Goal: Information Seeking & Learning: Learn about a topic

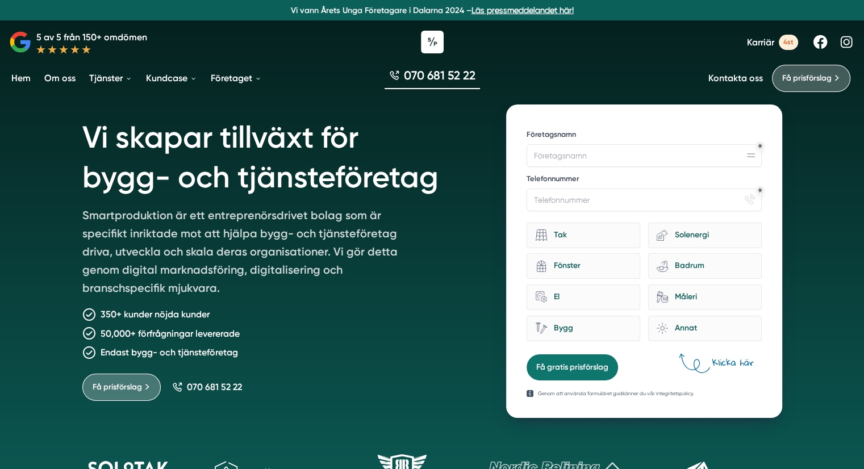
click at [327, 36] on div at bounding box center [432, 42] width 864 height 34
click at [300, 33] on div at bounding box center [432, 42] width 864 height 34
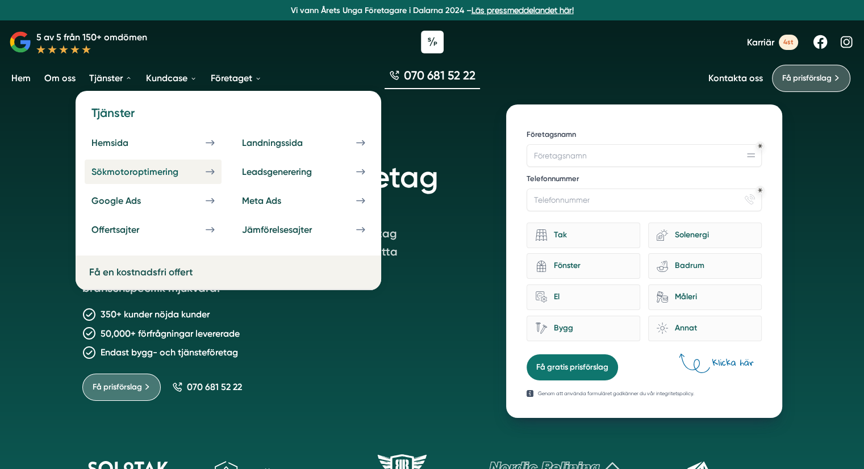
click at [152, 166] on div "Sökmotoroptimering" at bounding box center [148, 171] width 114 height 11
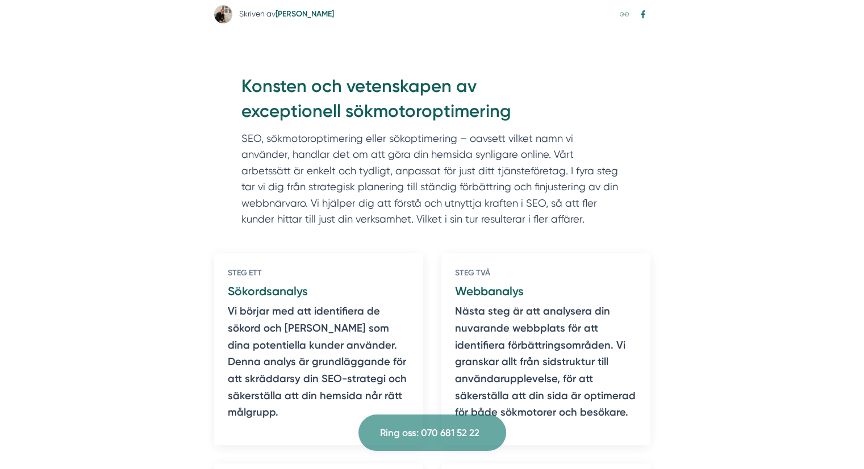
scroll to position [559, 0]
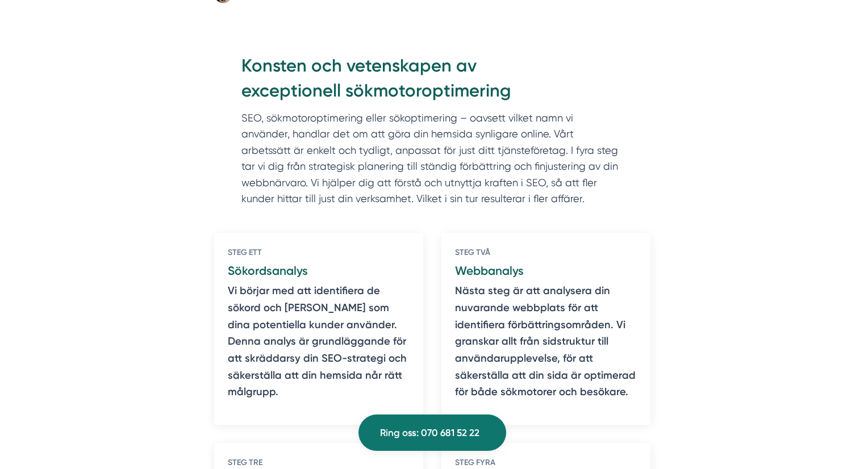
click at [215, 152] on div "Konsten och vetenskapen av exceptionell sökmotoroptimering SEO, sökmotoroptimer…" at bounding box center [432, 132] width 436 height 159
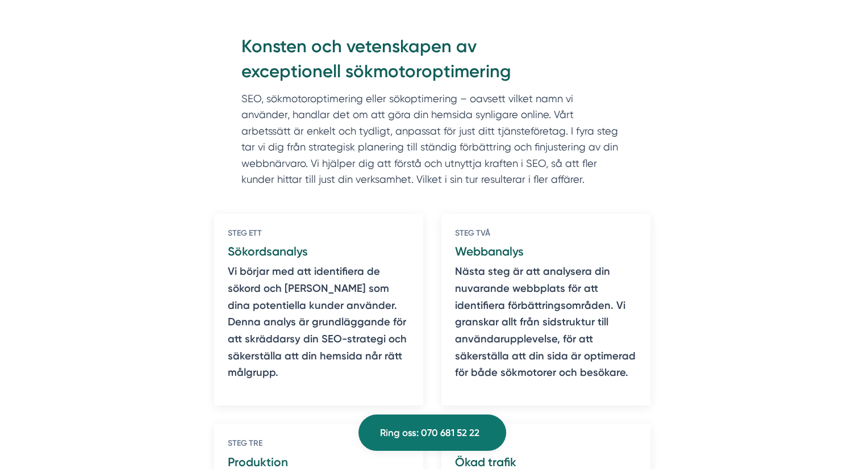
scroll to position [579, 0]
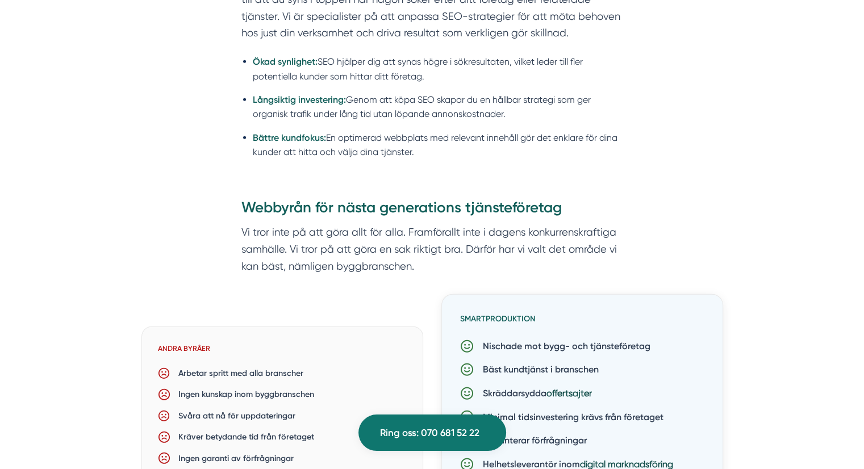
scroll to position [2929, 0]
click at [157, 226] on div "Webbyrån för nästa generations tjänsteföretag Vi tror inte på att göra allt för…" at bounding box center [432, 364] width 700 height 334
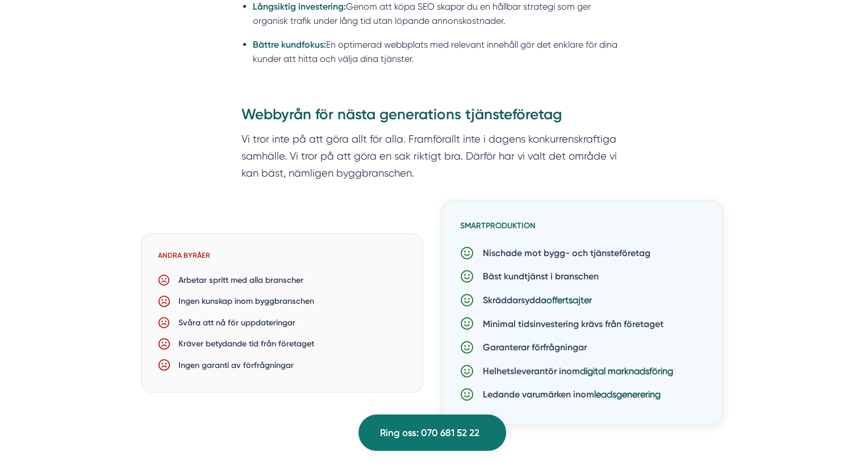
scroll to position [3030, 0]
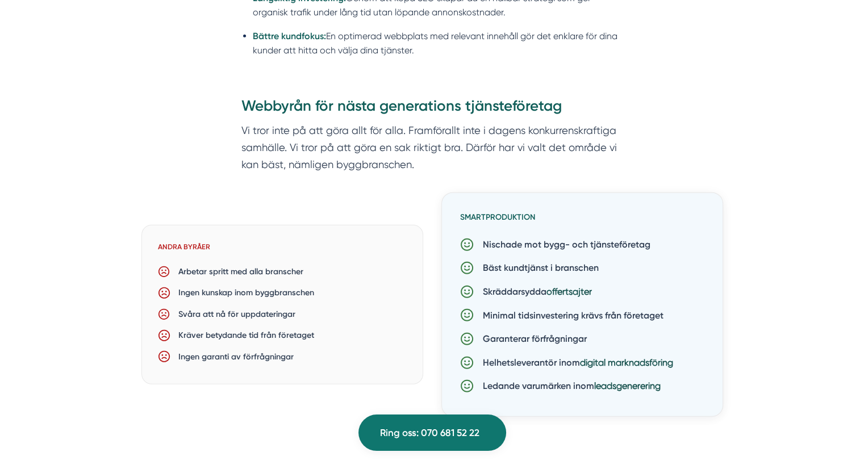
click at [218, 253] on h6 "Andra byråer" at bounding box center [282, 250] width 248 height 19
click at [170, 237] on div "Andra byråer Arbetar spritt med alla branscher Ingen kunskap inom byggbranschen…" at bounding box center [282, 305] width 282 height 160
click at [221, 245] on h6 "Andra byråer" at bounding box center [282, 250] width 248 height 19
click at [308, 364] on div "Ingen garanti av förfrågningar" at bounding box center [282, 356] width 248 height 21
click at [359, 343] on div "Kräver betydande tid från företaget" at bounding box center [282, 335] width 248 height 21
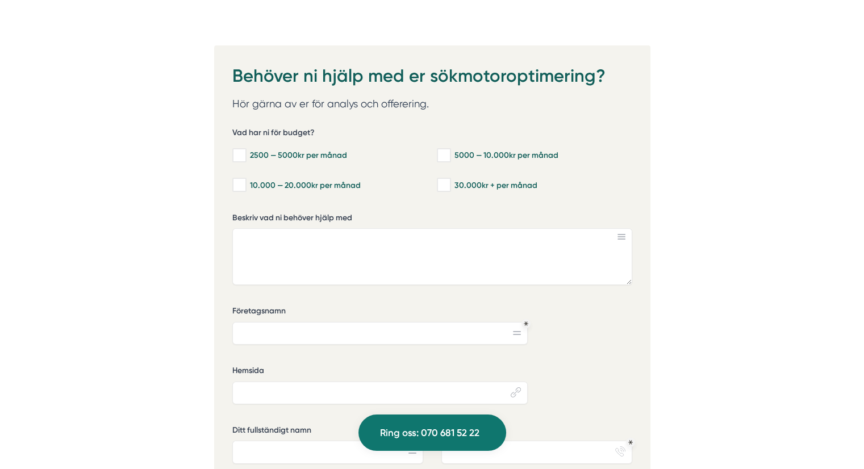
scroll to position [3965, 0]
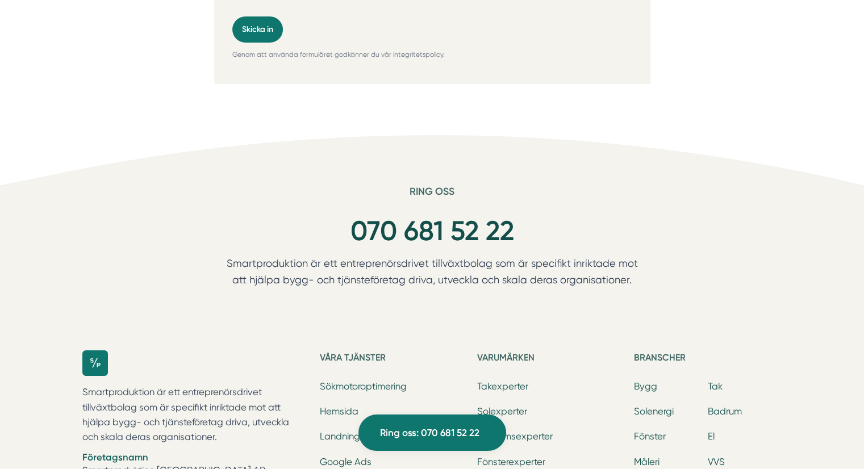
click at [286, 228] on div "070 681 52 22" at bounding box center [432, 231] width 436 height 49
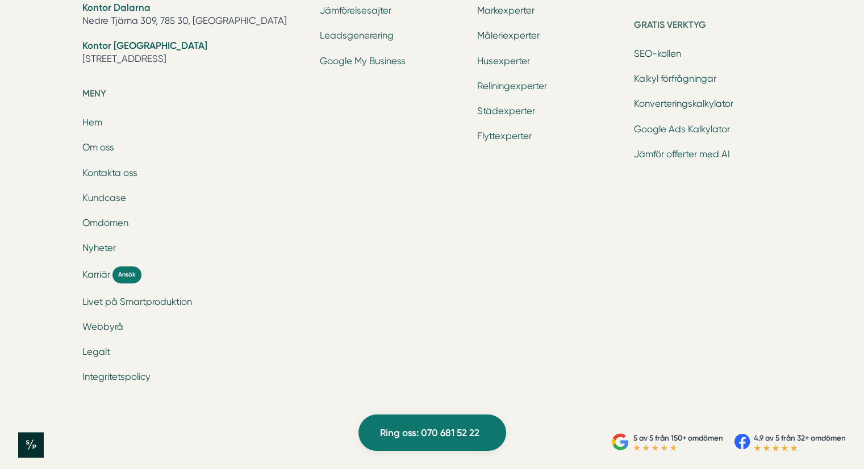
scroll to position [4972, 0]
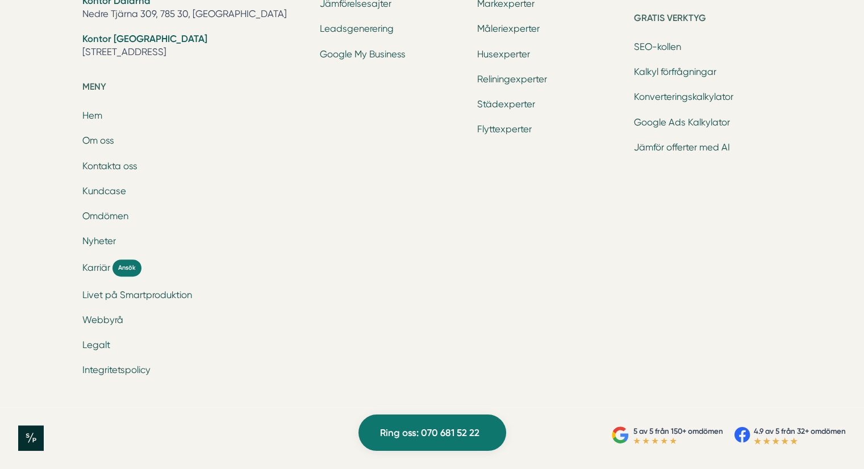
click at [323, 298] on div "Våra tjänster Sökmotoroptimering Hemsida Landningssida Google Ads Meta Ads Offe…" at bounding box center [394, 103] width 148 height 572
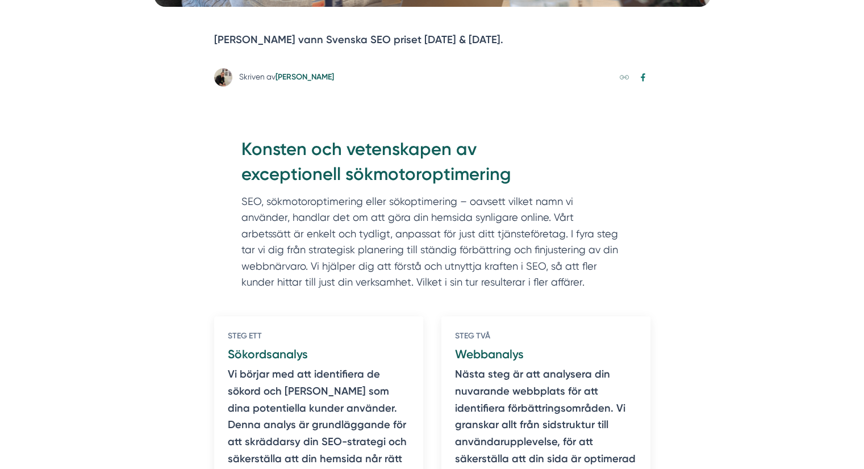
scroll to position [459, 0]
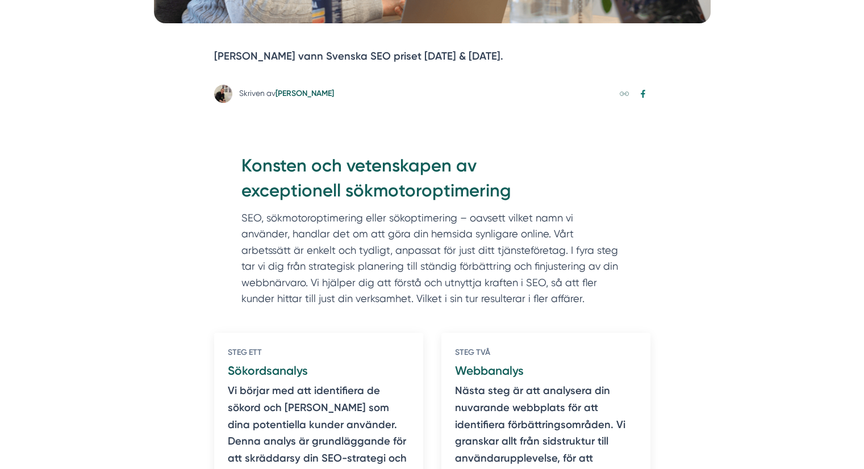
drag, startPoint x: 243, startPoint y: 214, endPoint x: 490, endPoint y: 300, distance: 262.3
click at [490, 300] on p "SEO, sökmotoroptimering eller sökoptimering – oavsett vilket namn vi använder, …" at bounding box center [432, 261] width 382 height 103
copy p "SEO, sökmotoroptimering eller sökoptimering – oavsett vilket namn vi använder, …"
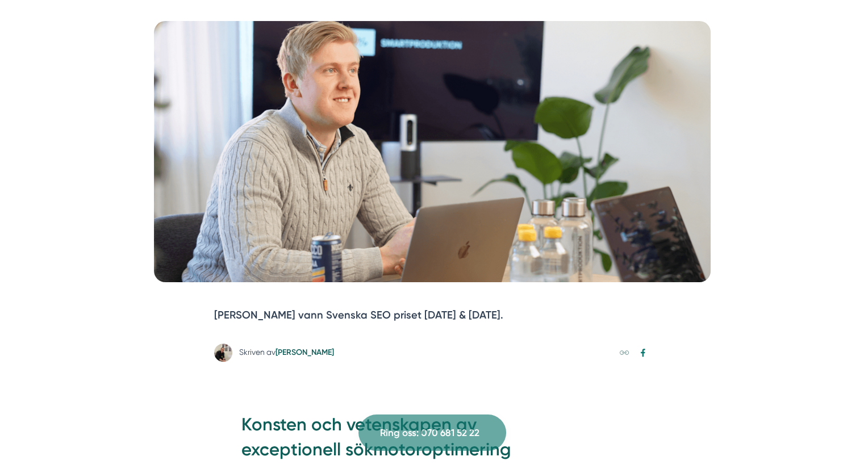
scroll to position [199, 0]
